Goal: Task Accomplishment & Management: Use online tool/utility

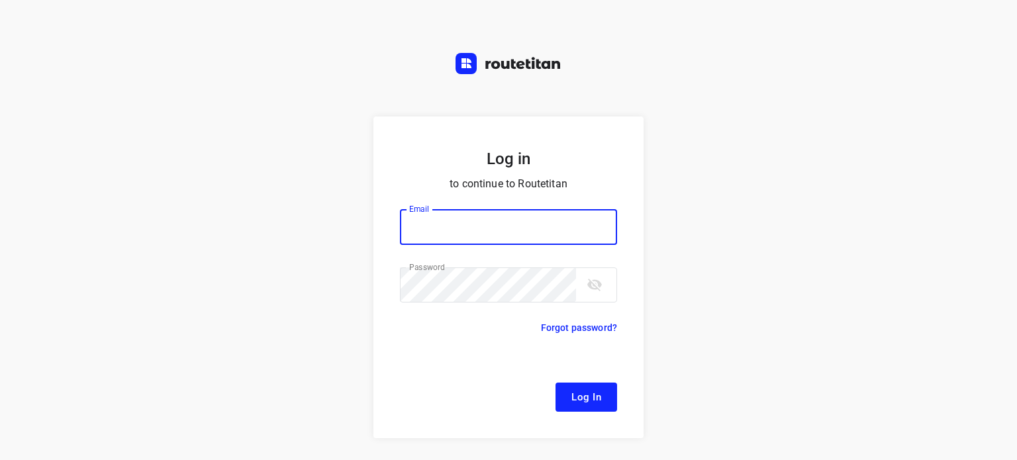
type input "[EMAIL_ADDRESS][DOMAIN_NAME]"
click at [592, 401] on span "Log In" at bounding box center [587, 397] width 30 height 17
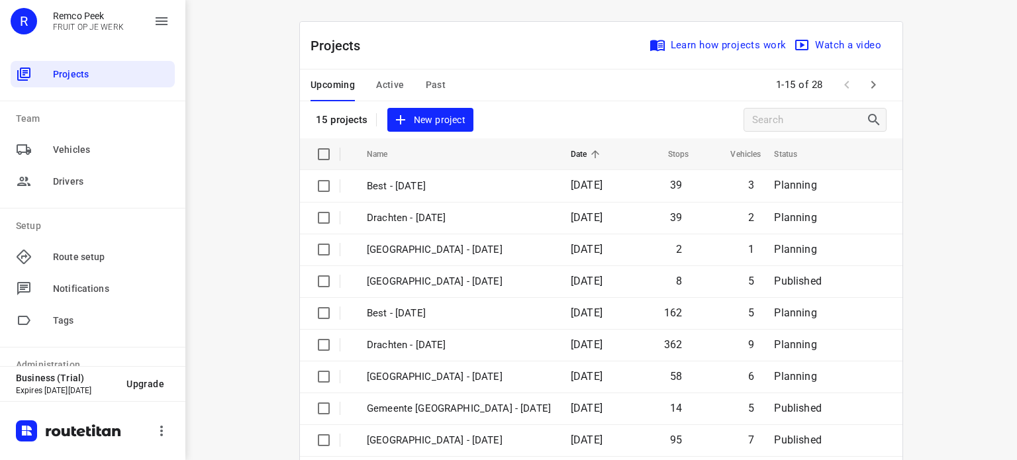
click at [382, 81] on span "Active" at bounding box center [390, 85] width 28 height 17
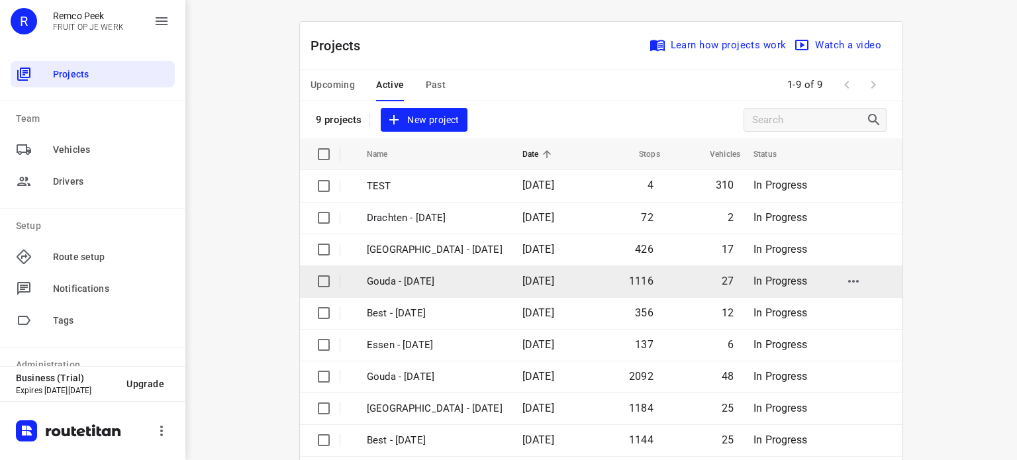
click at [391, 283] on p "Gouda - [DATE]" at bounding box center [435, 281] width 136 height 15
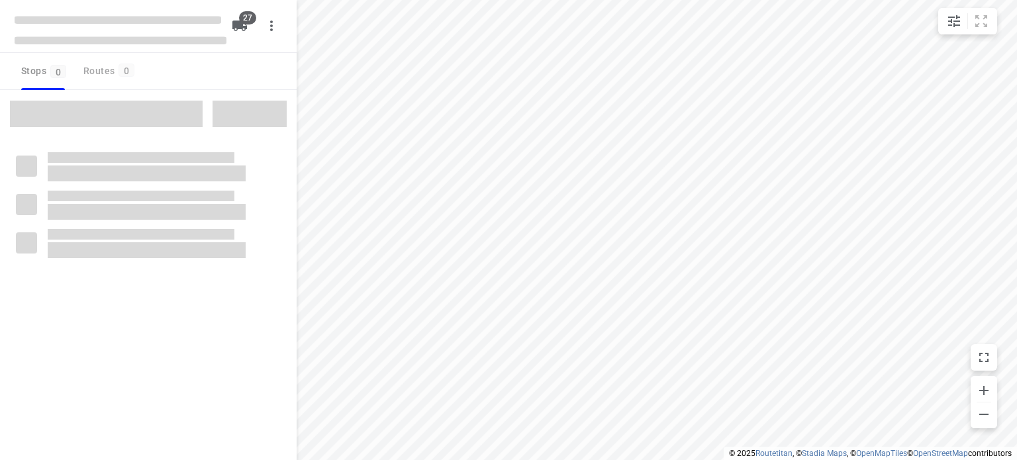
checkbox input "true"
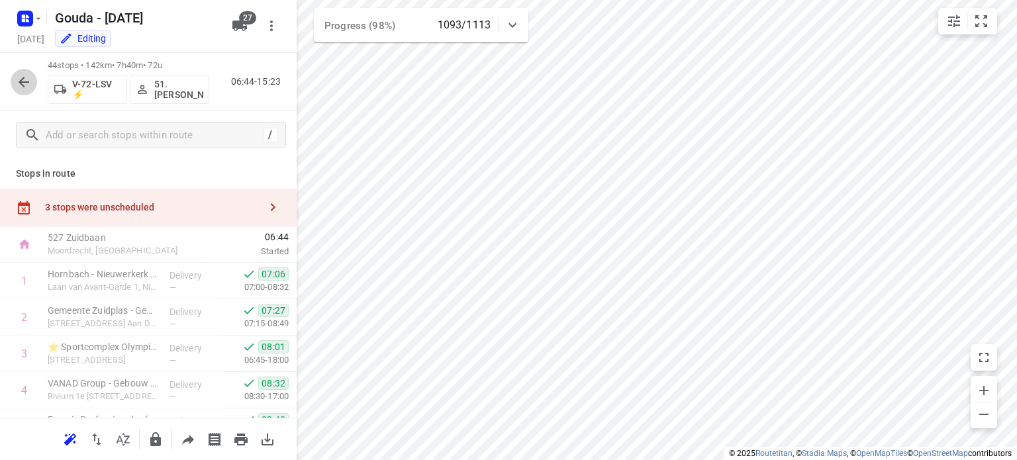
click at [29, 83] on icon "button" at bounding box center [24, 82] width 16 height 16
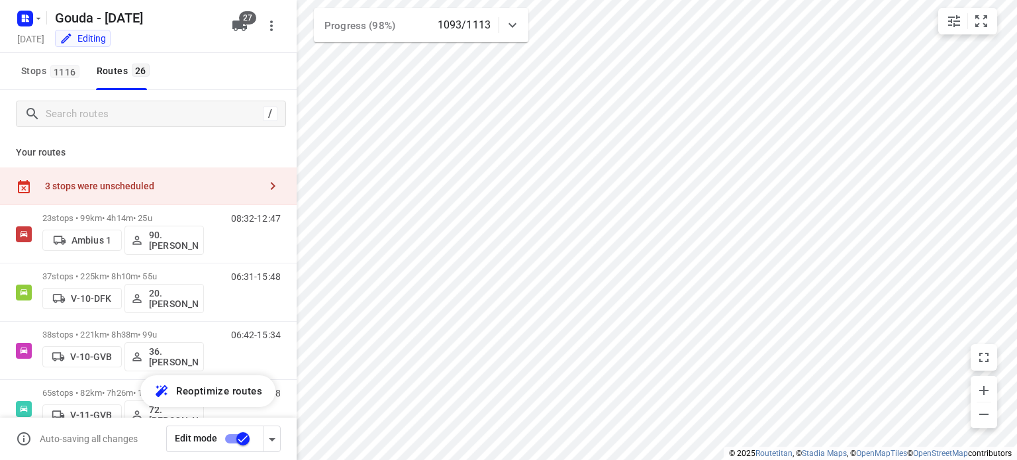
click at [146, 192] on div "3 stops were unscheduled" at bounding box center [148, 187] width 297 height 38
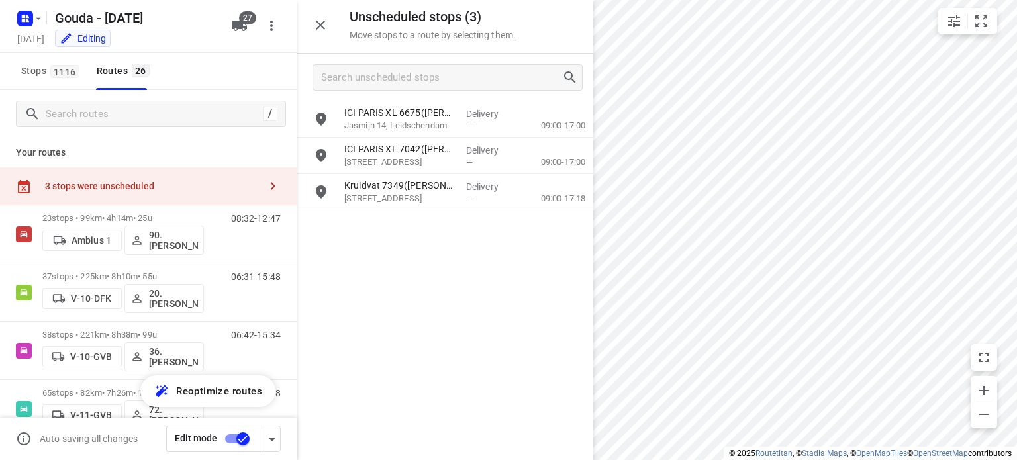
click at [326, 24] on icon "button" at bounding box center [321, 25] width 16 height 16
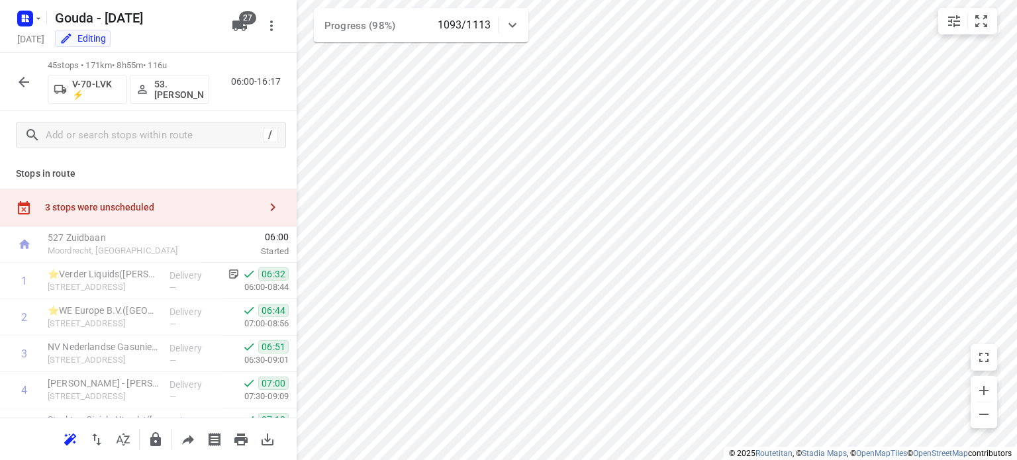
click at [17, 89] on icon "button" at bounding box center [24, 82] width 16 height 16
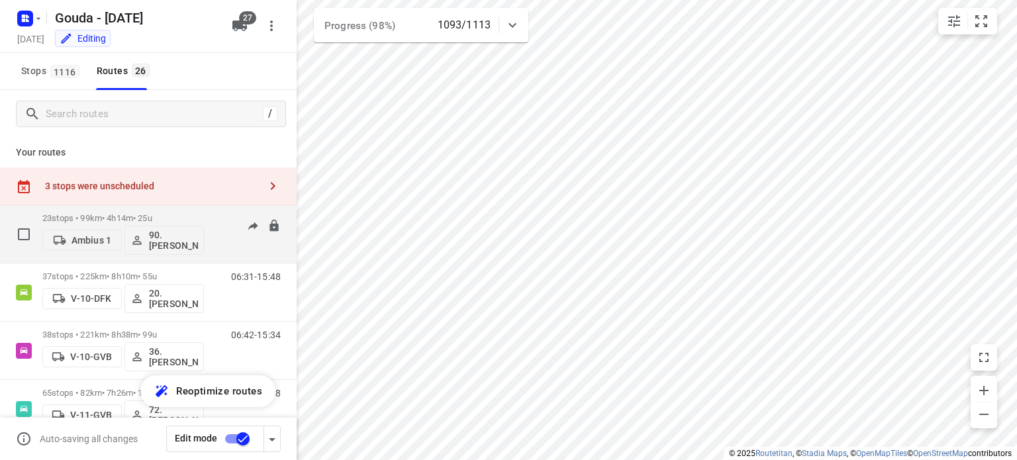
click at [123, 219] on p "23 stops • 99km • 4h14m • 25u" at bounding box center [123, 218] width 162 height 10
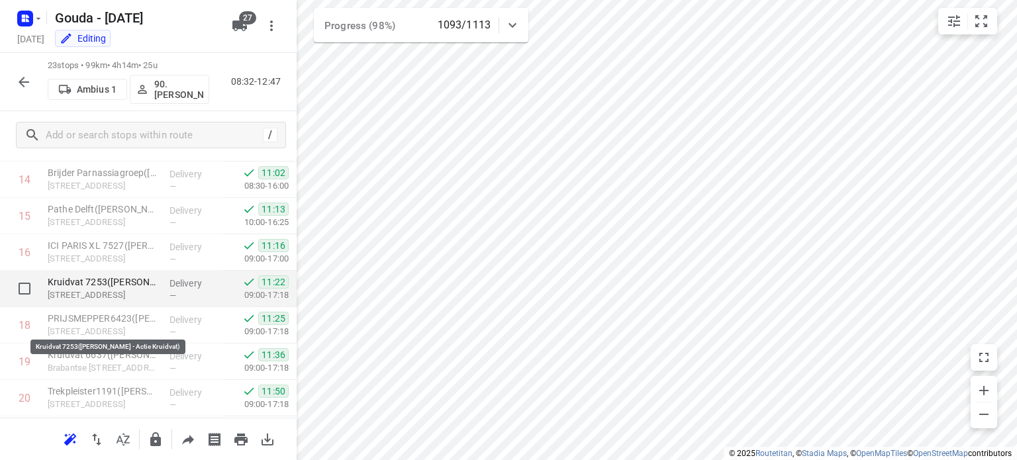
scroll to position [719, 0]
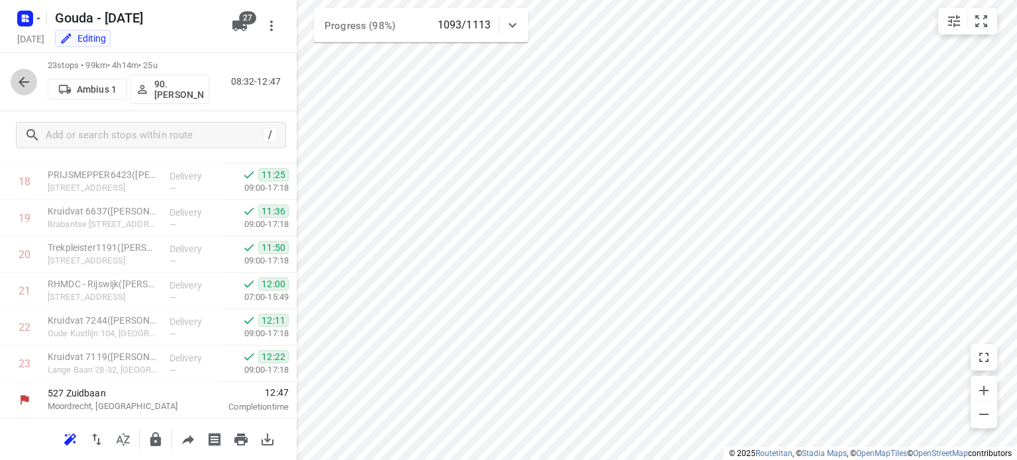
drag, startPoint x: 23, startPoint y: 76, endPoint x: 88, endPoint y: 6, distance: 95.6
click at [23, 77] on icon "button" at bounding box center [24, 82] width 16 height 16
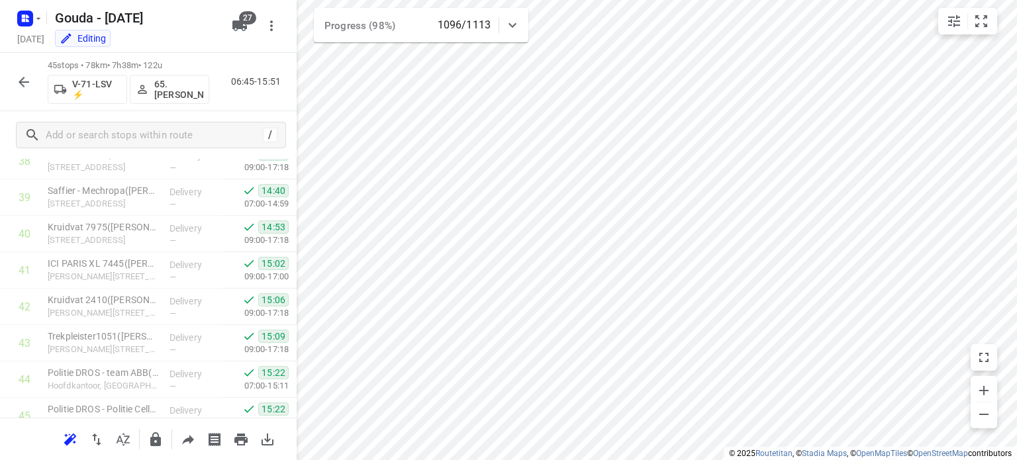
scroll to position [1521, 0]
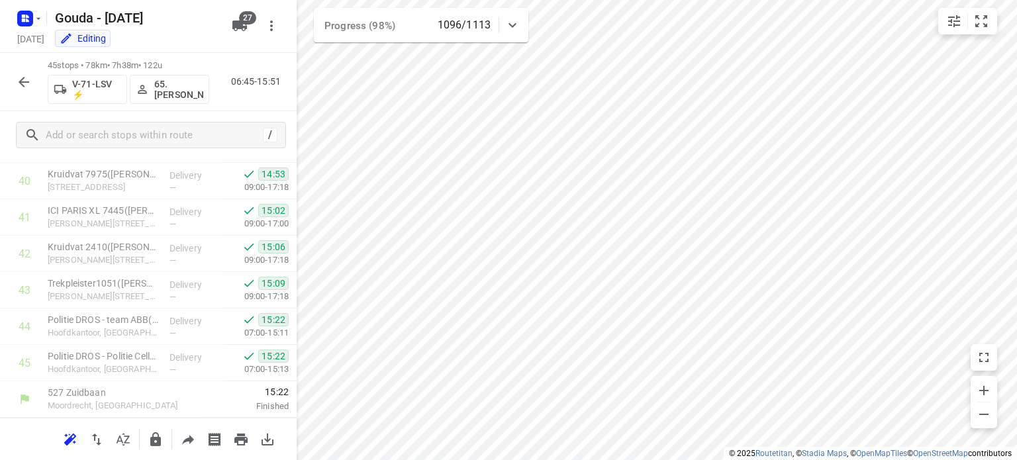
click at [28, 80] on icon "button" at bounding box center [24, 82] width 16 height 16
